Goal: Information Seeking & Learning: Check status

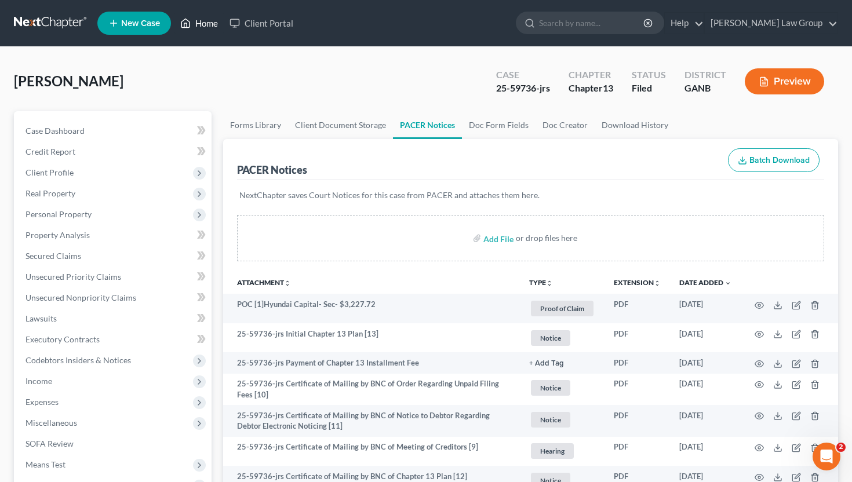
click at [195, 20] on link "Home" at bounding box center [198, 23] width 49 height 21
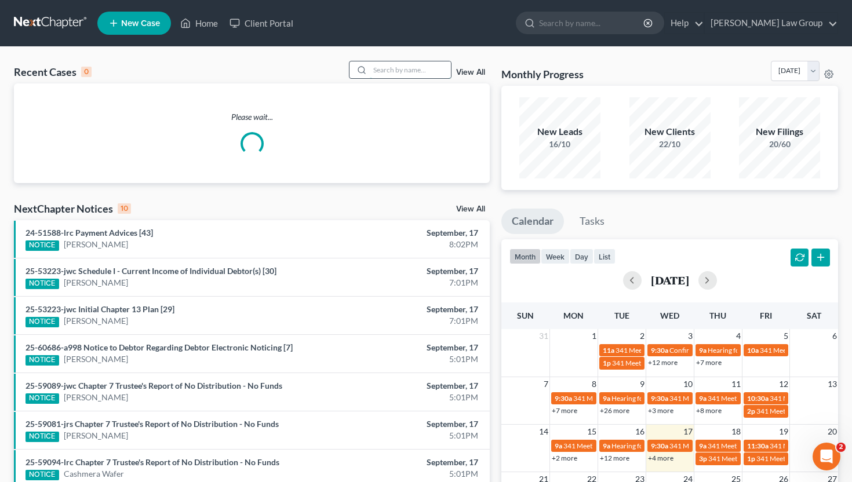
click at [400, 75] on input "search" at bounding box center [410, 69] width 81 height 17
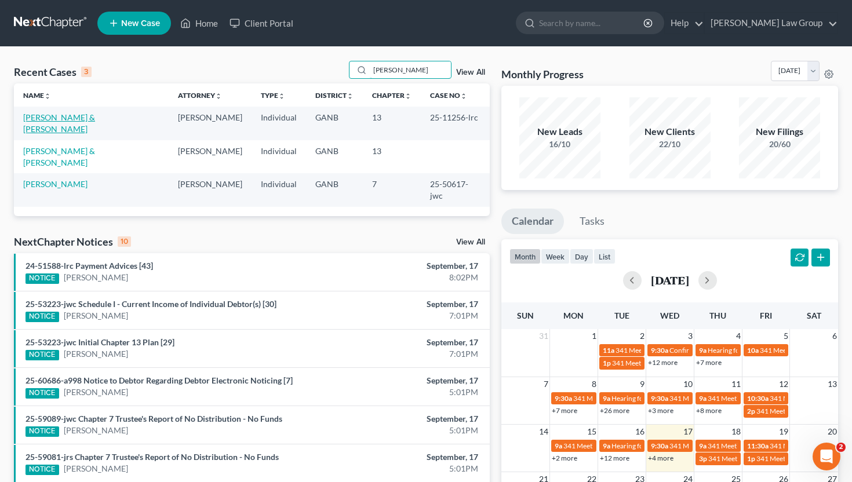
type input "[PERSON_NAME]"
click at [69, 116] on link "[PERSON_NAME] & [PERSON_NAME]" at bounding box center [59, 122] width 72 height 21
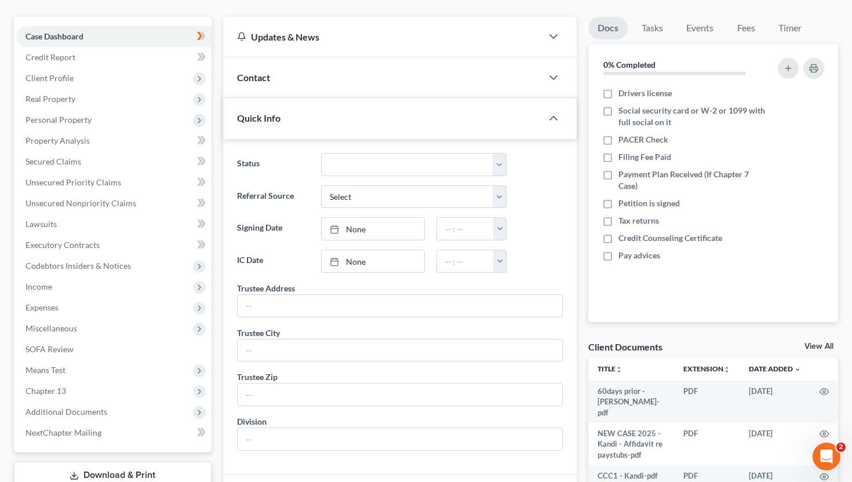
scroll to position [293, 0]
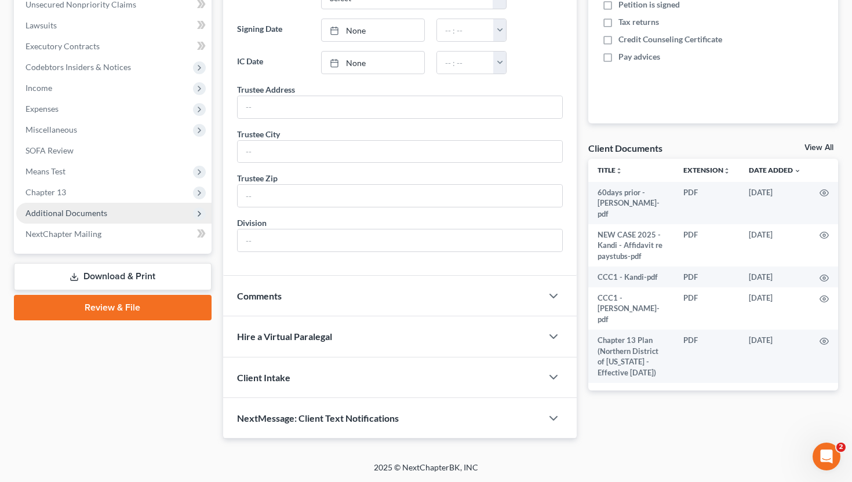
click at [75, 211] on span "Additional Documents" at bounding box center [66, 213] width 82 height 10
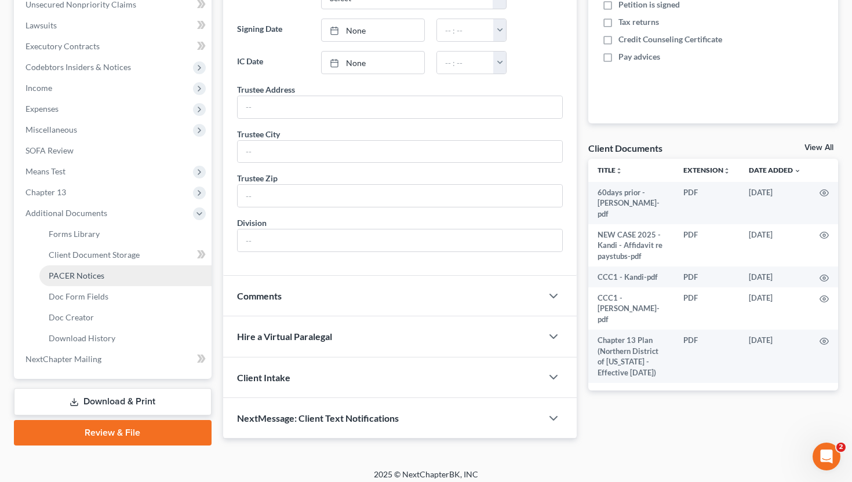
click at [76, 276] on span "PACER Notices" at bounding box center [77, 276] width 56 height 10
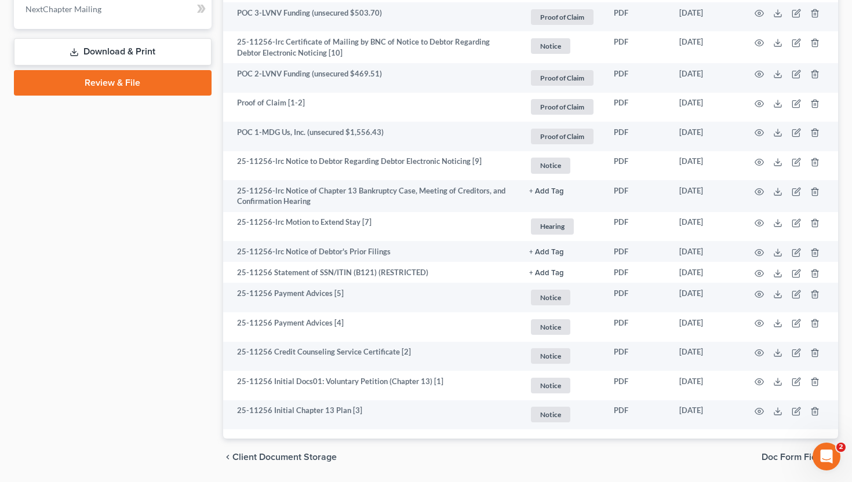
scroll to position [680, 0]
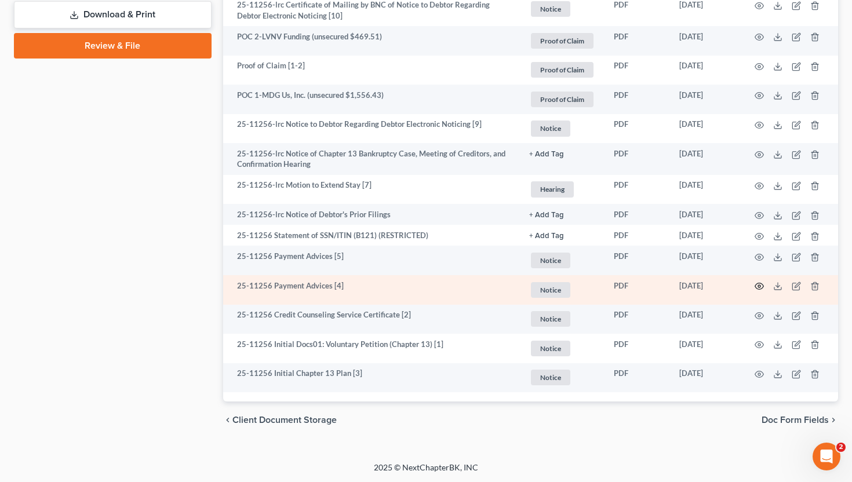
click at [757, 289] on icon "button" at bounding box center [758, 286] width 9 height 9
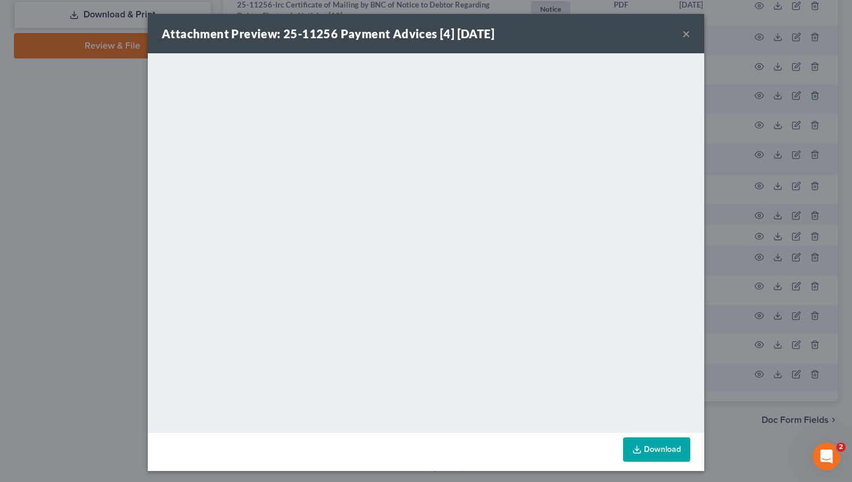
click at [686, 35] on button "×" at bounding box center [686, 34] width 8 height 14
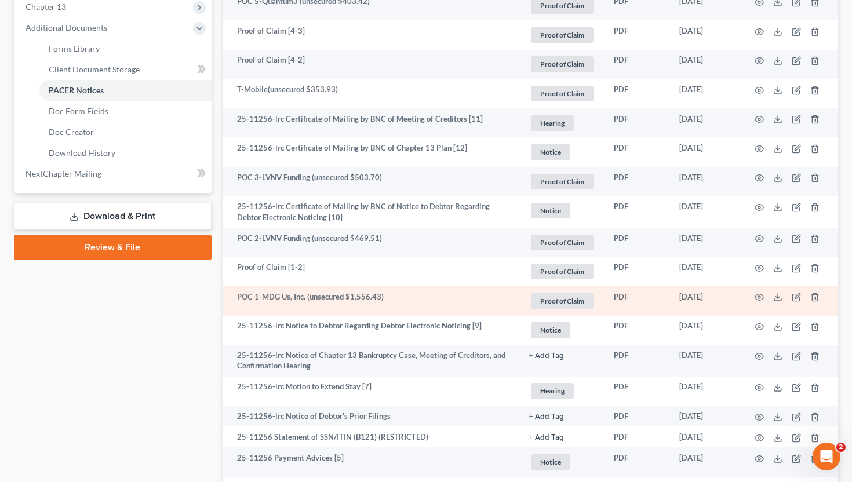
scroll to position [0, 0]
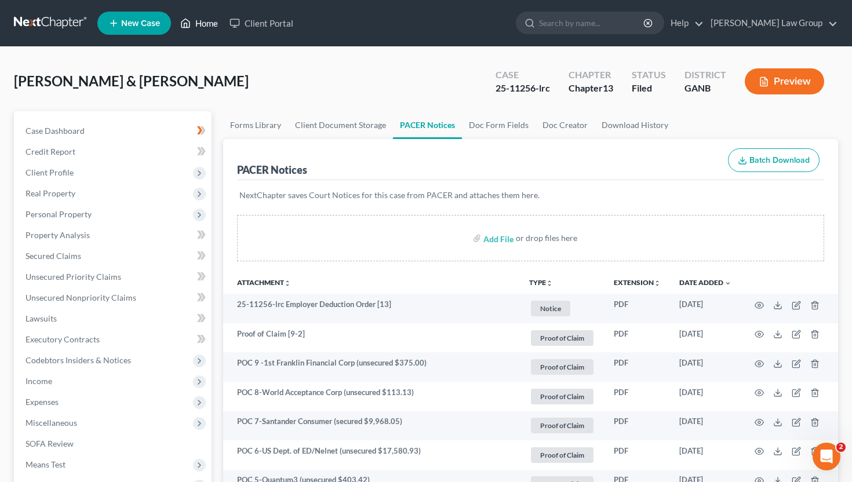
click at [189, 20] on icon at bounding box center [185, 23] width 10 height 14
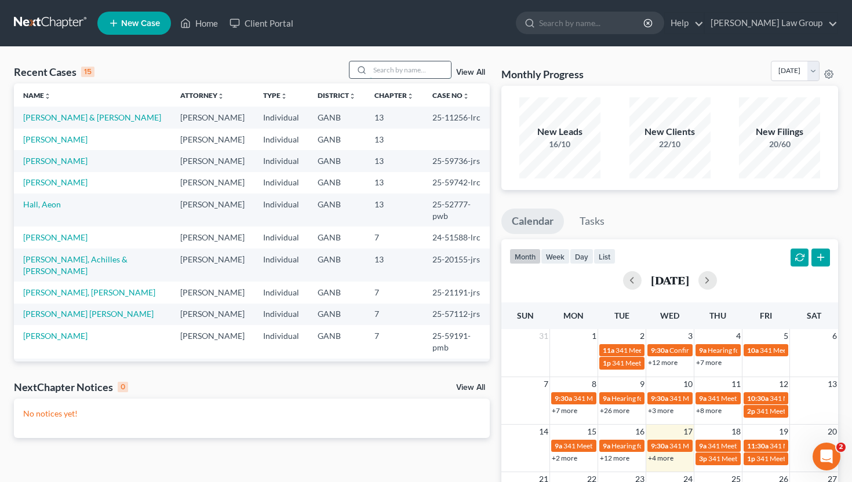
click at [395, 74] on input "search" at bounding box center [410, 69] width 81 height 17
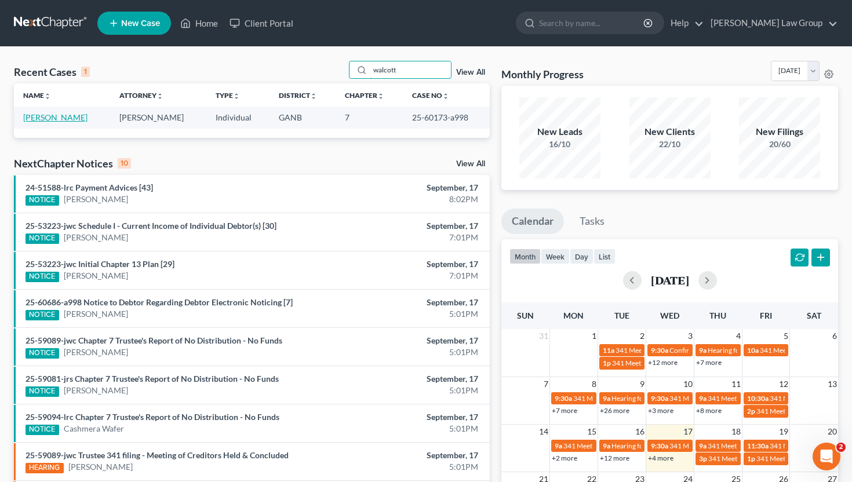
type input "walcott"
click at [64, 116] on link "[PERSON_NAME]" at bounding box center [55, 117] width 64 height 10
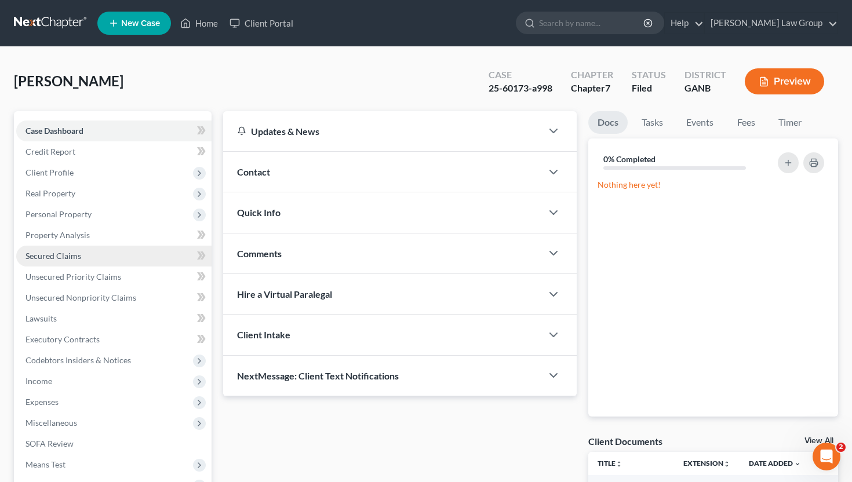
scroll to position [154, 0]
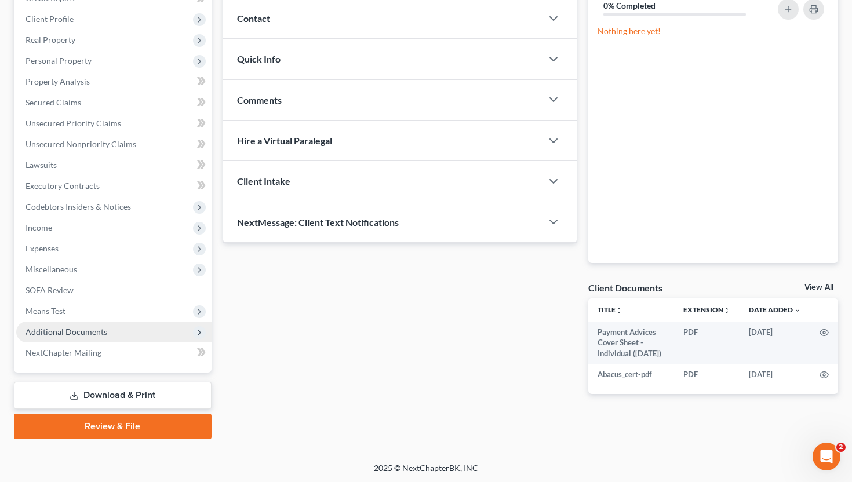
click at [65, 329] on span "Additional Documents" at bounding box center [66, 332] width 82 height 10
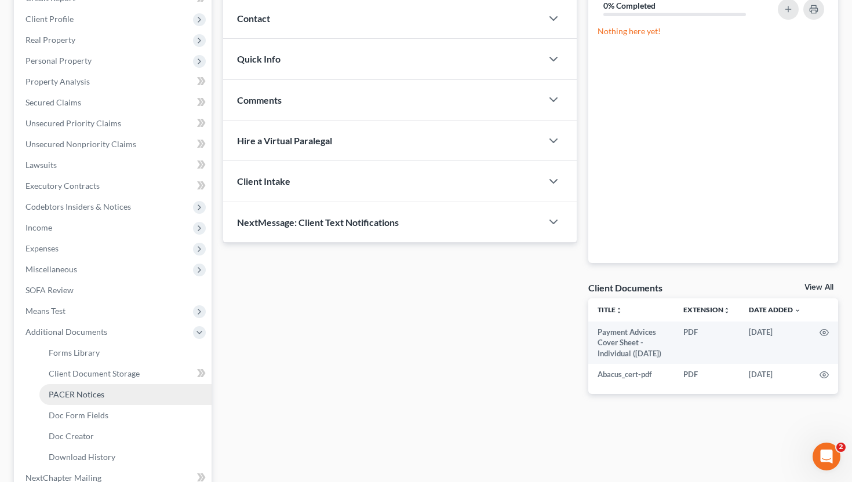
click at [65, 387] on link "PACER Notices" at bounding box center [125, 394] width 172 height 21
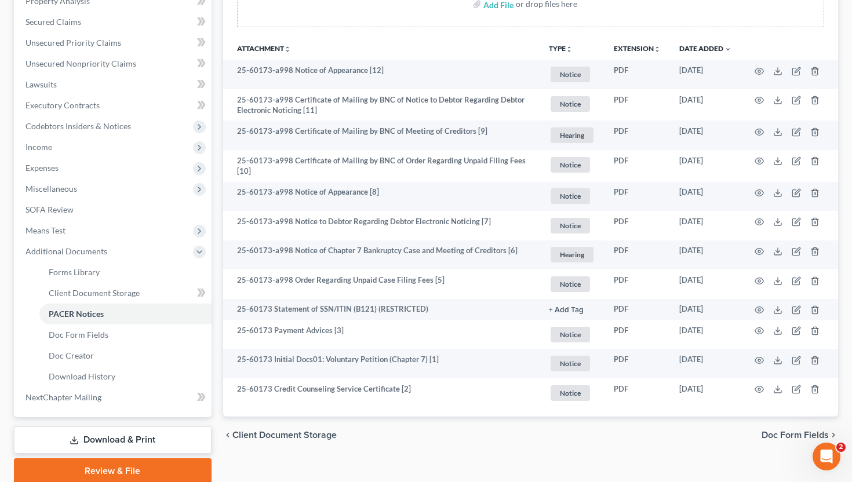
scroll to position [279, 0]
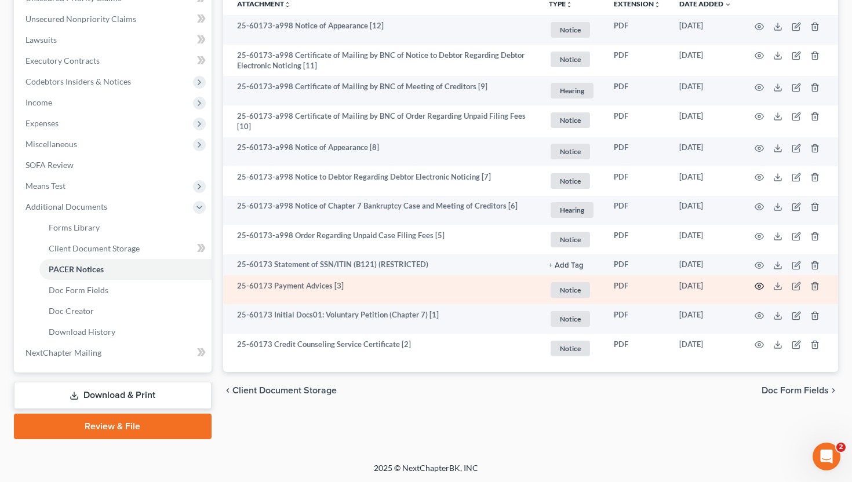
click at [760, 282] on icon "button" at bounding box center [758, 286] width 9 height 9
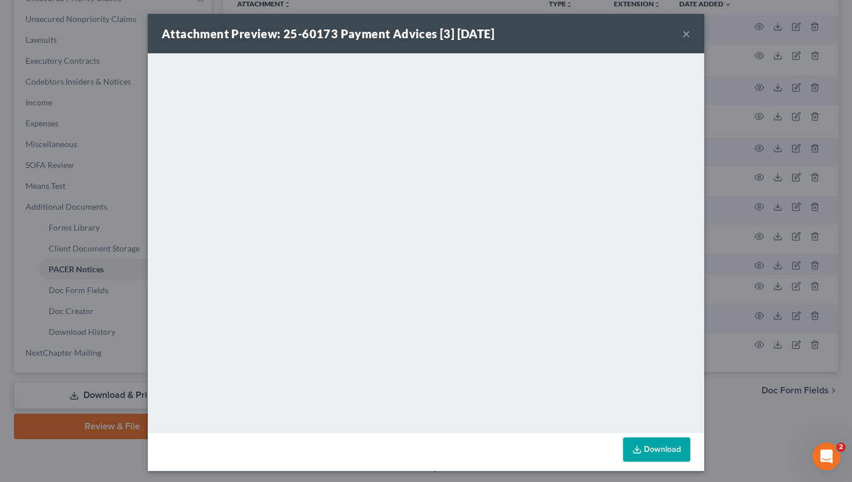
click at [683, 38] on button "×" at bounding box center [686, 34] width 8 height 14
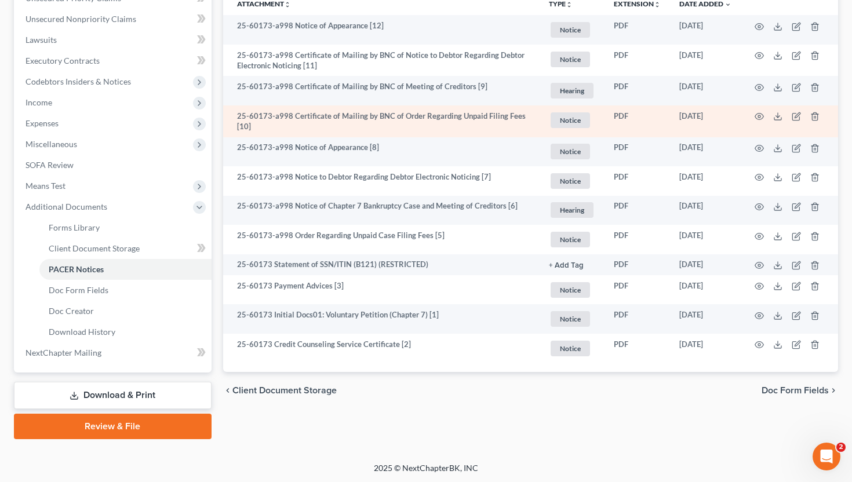
scroll to position [0, 0]
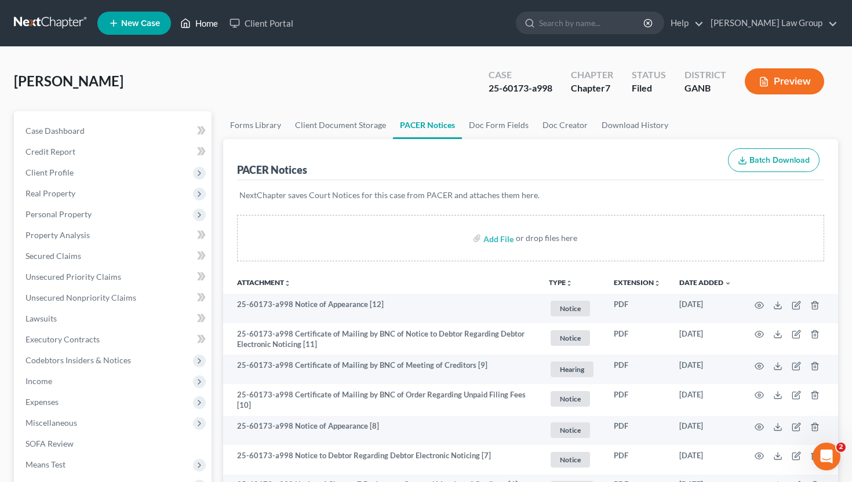
click at [206, 24] on link "Home" at bounding box center [198, 23] width 49 height 21
